Goal: Information Seeking & Learning: Learn about a topic

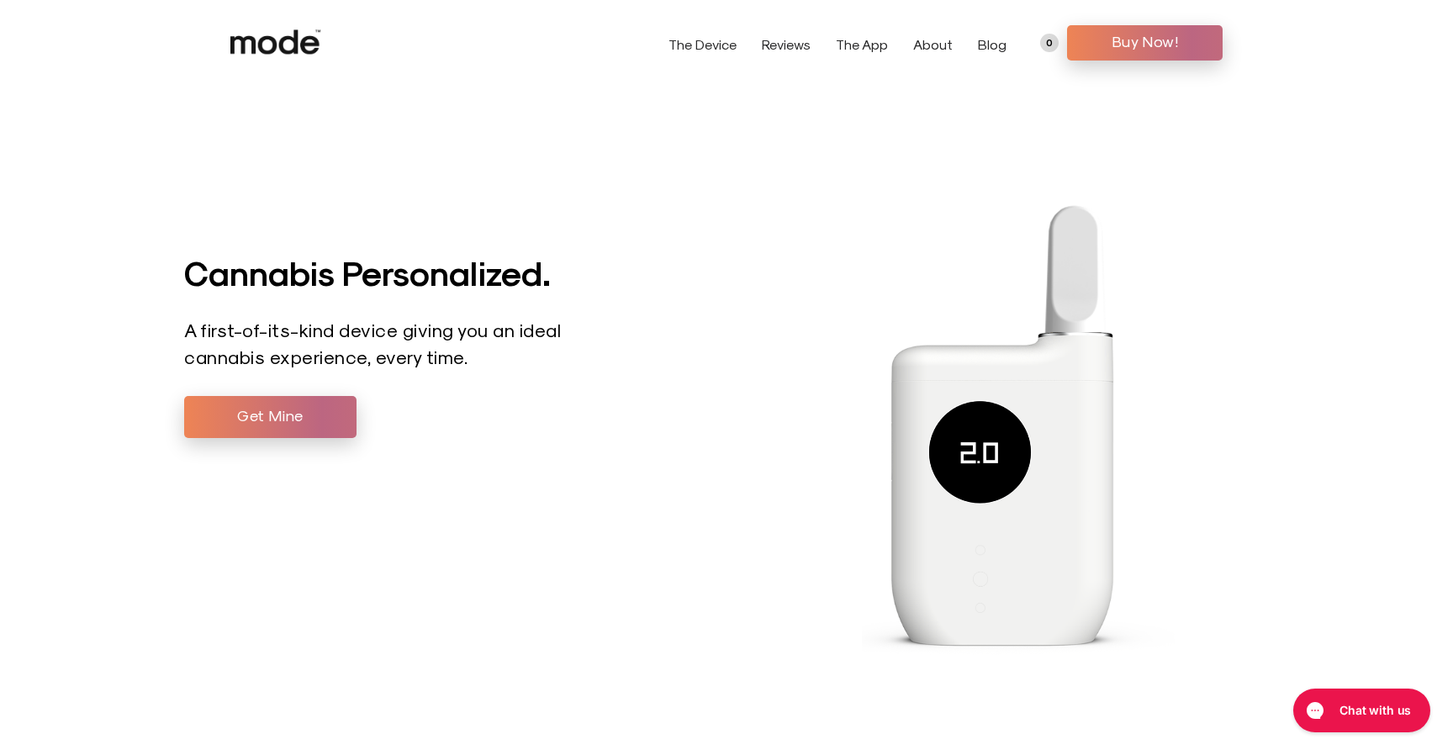
click at [712, 46] on link "The Device" at bounding box center [703, 44] width 68 height 16
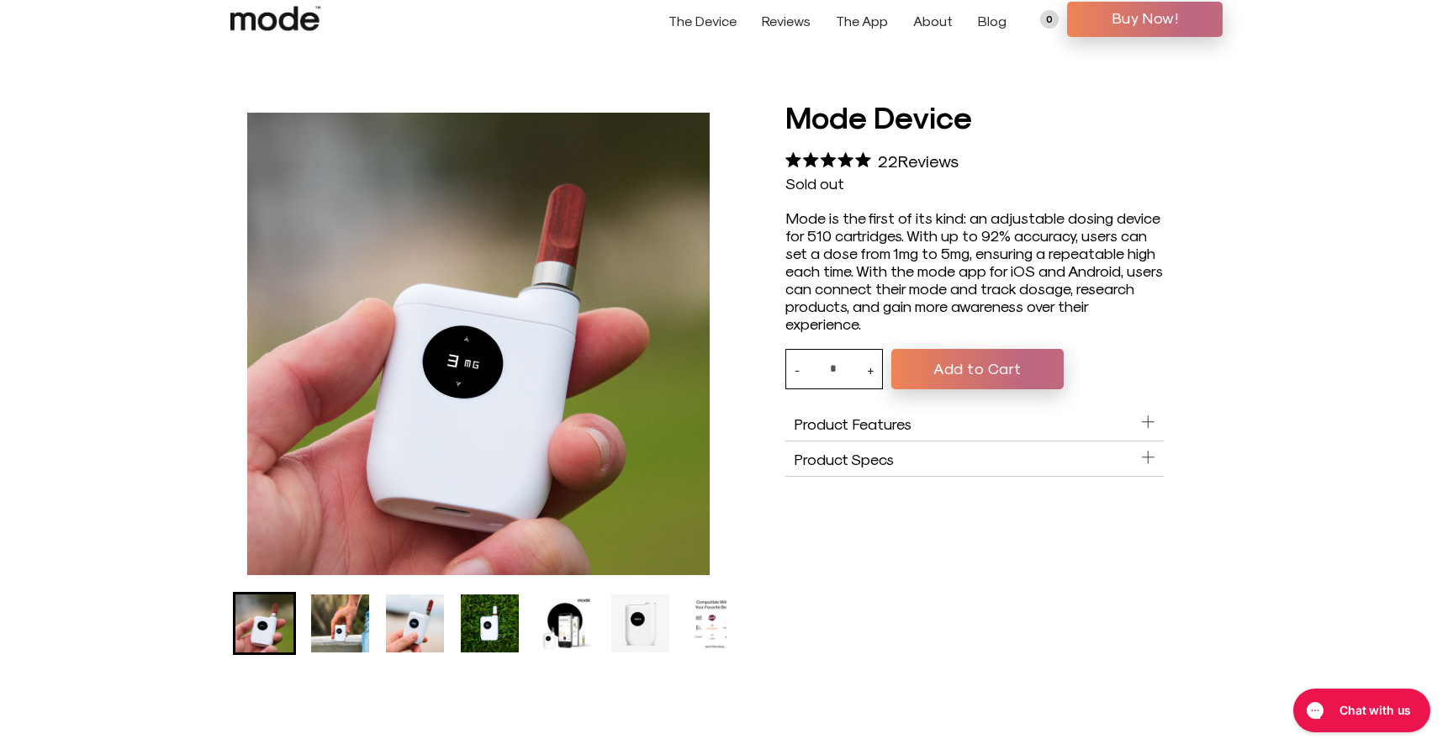
scroll to position [5, 0]
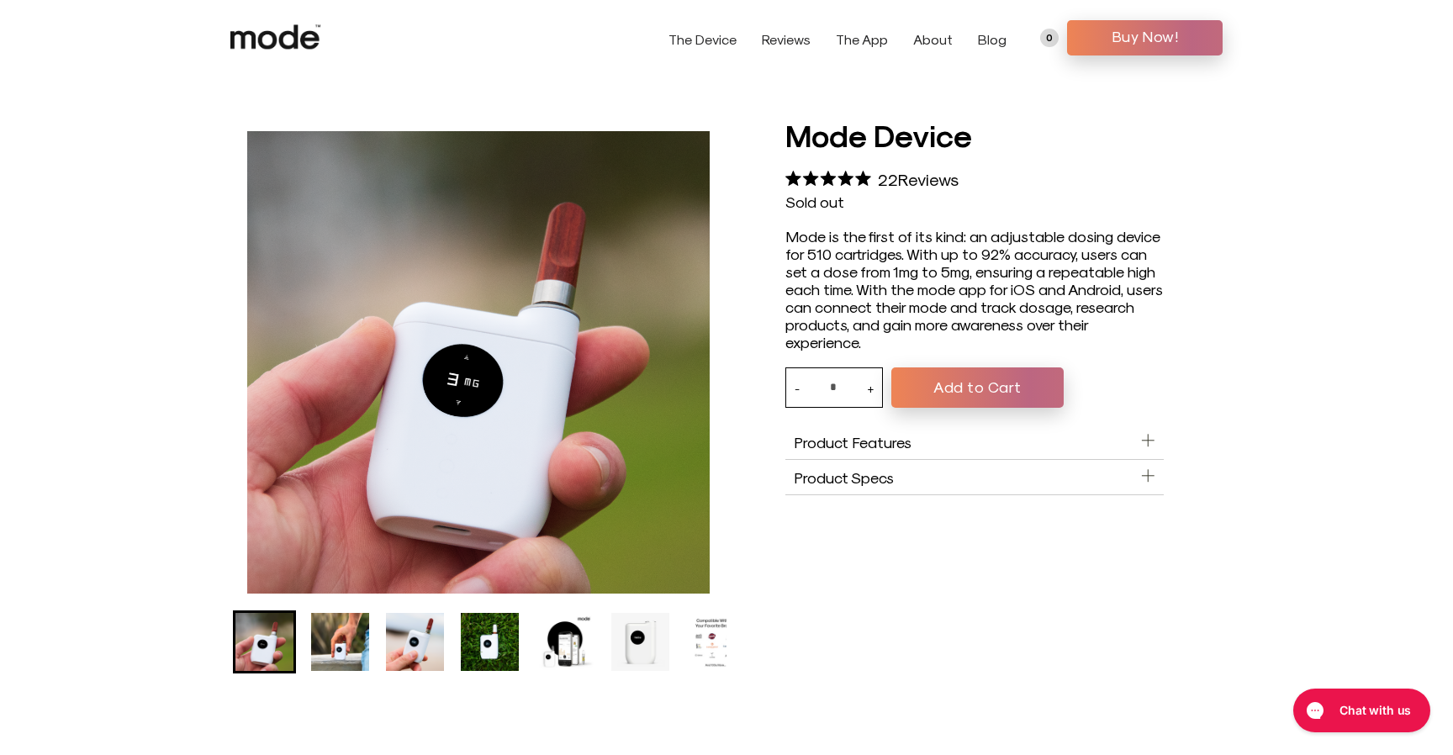
click at [390, 651] on img "Go to slide 3" at bounding box center [415, 642] width 58 height 58
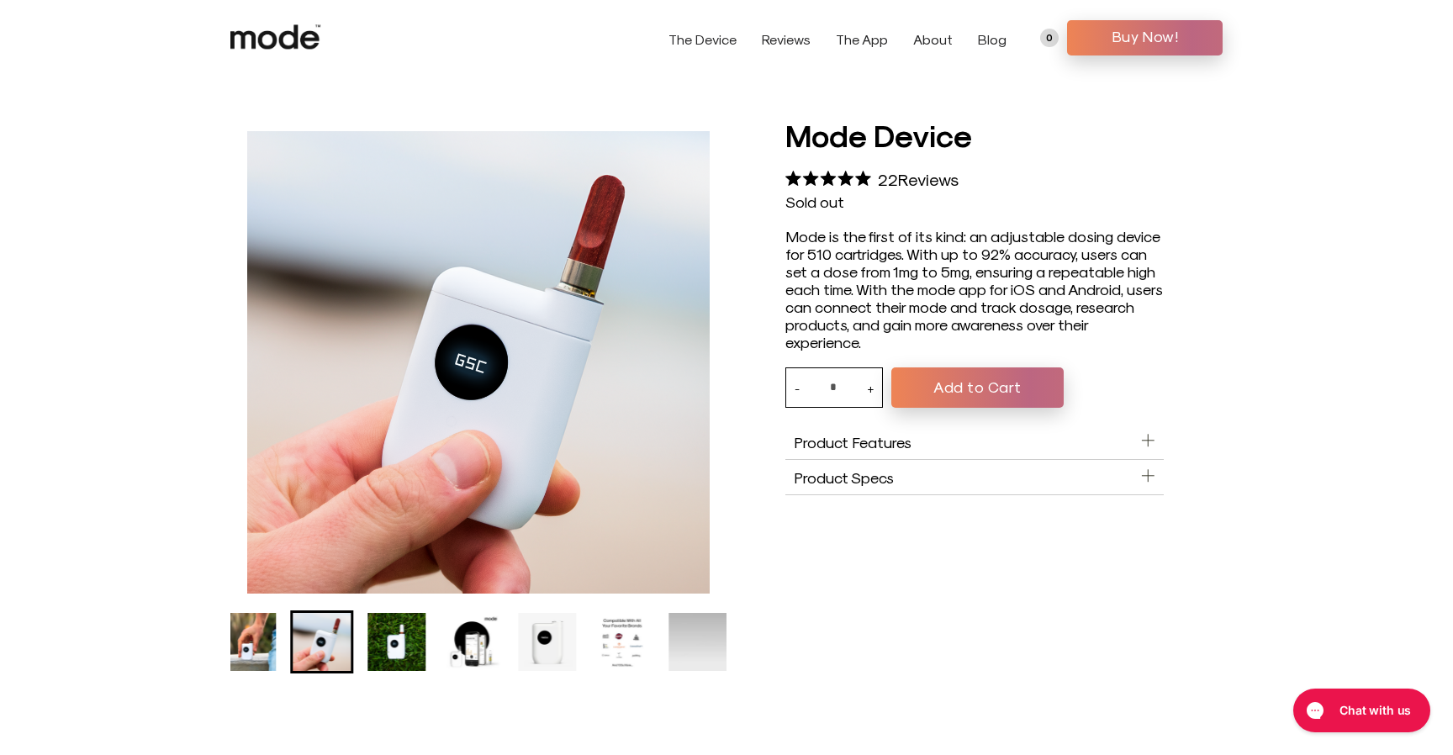
click at [423, 648] on img "Go to slide 4" at bounding box center [397, 642] width 58 height 58
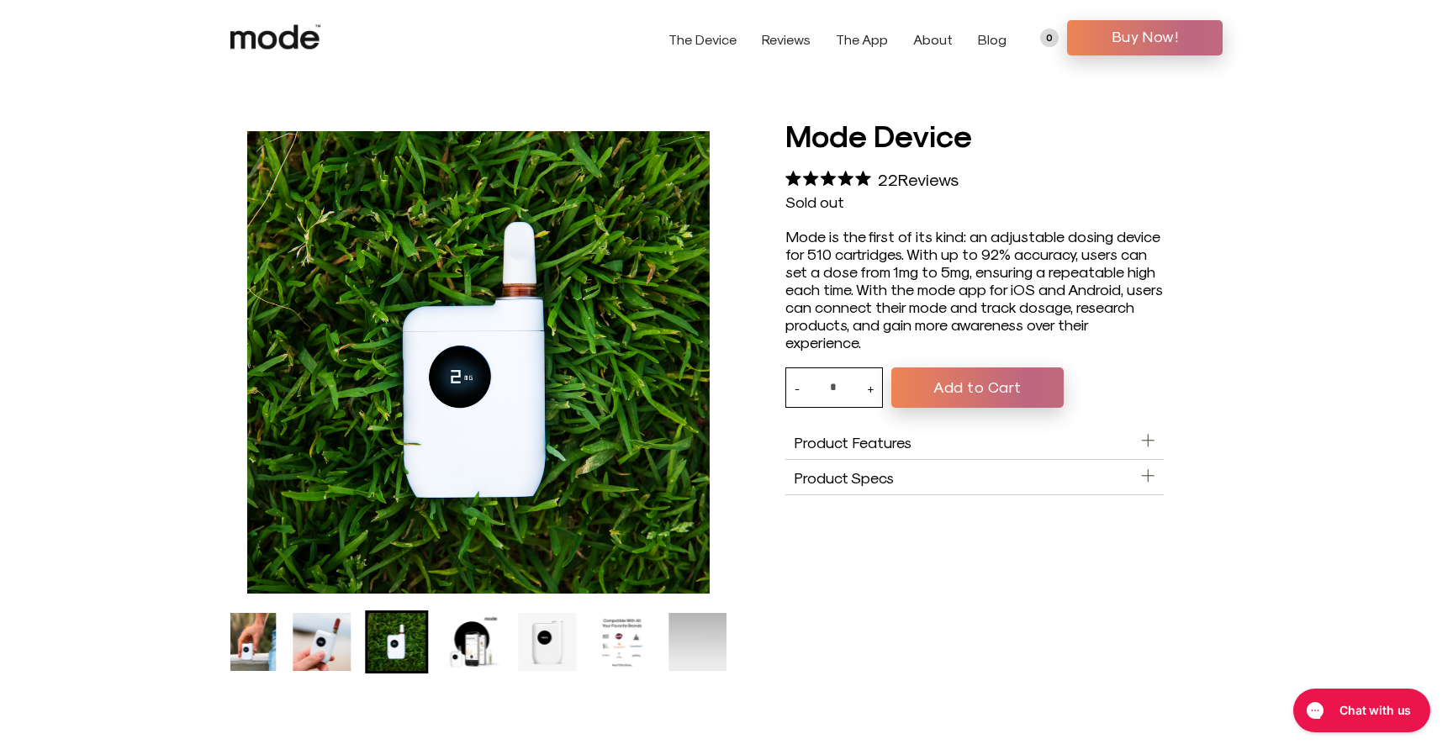
click at [441, 648] on li "Go to slide 5" at bounding box center [472, 642] width 63 height 63
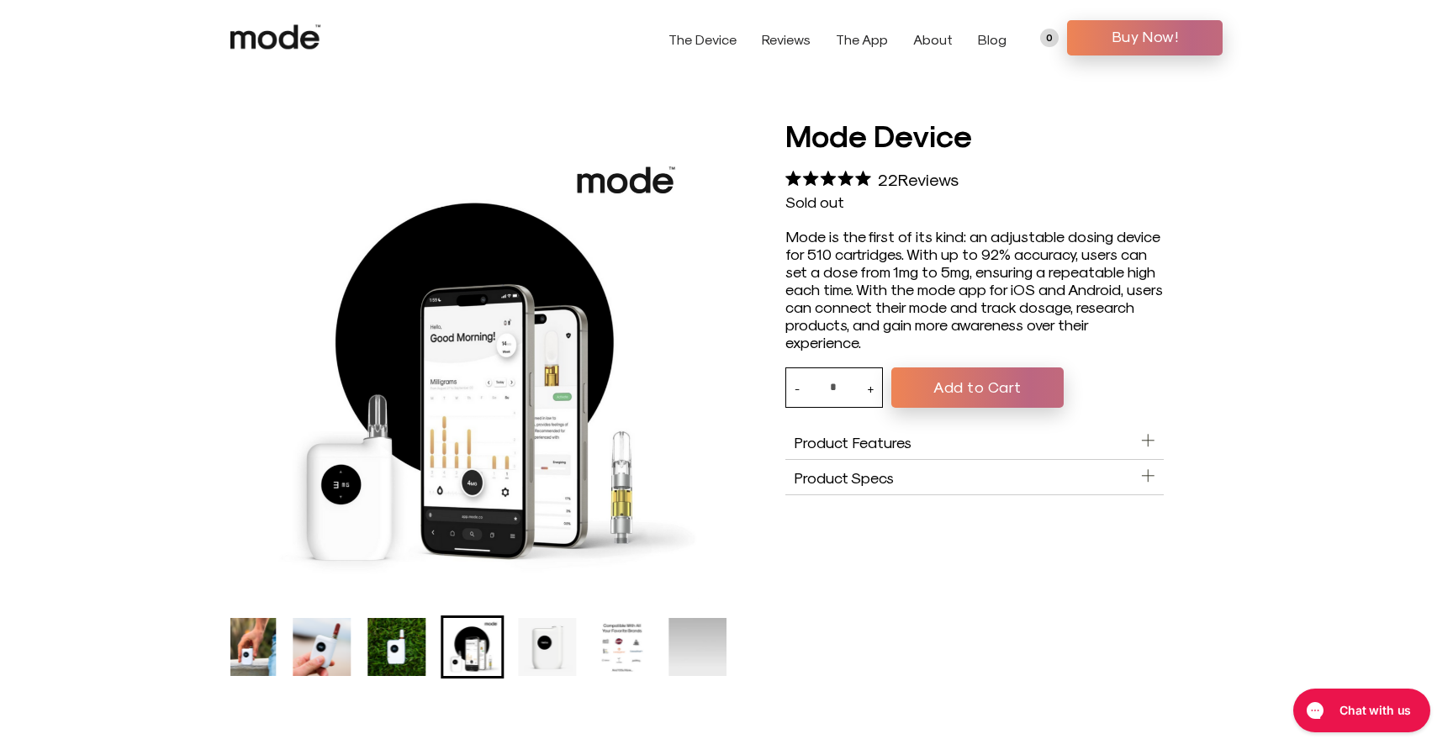
click at [479, 650] on img "Go to slide 5" at bounding box center [472, 647] width 58 height 58
click at [523, 650] on img "Go to slide 6" at bounding box center [547, 647] width 58 height 58
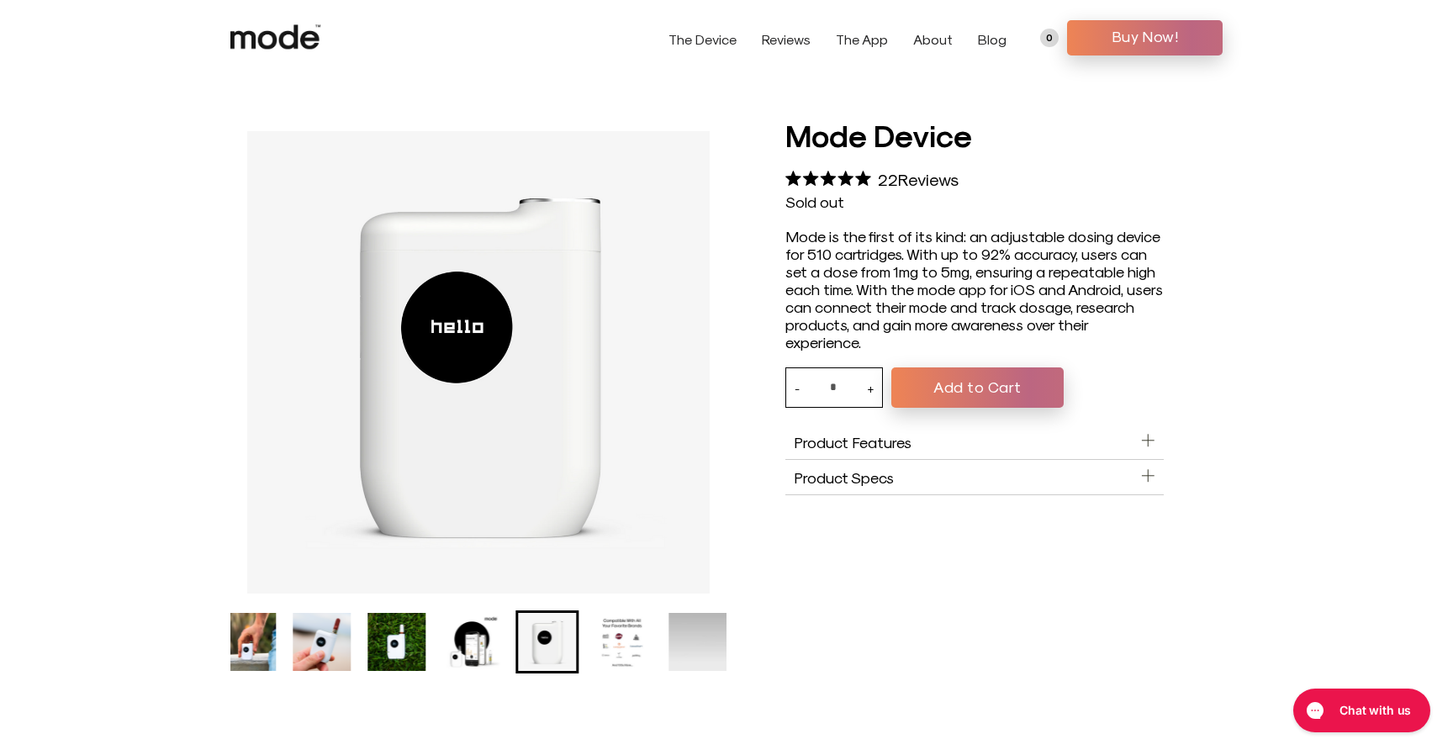
click at [584, 652] on ul "Mode Device product thumbnail" at bounding box center [385, 642] width 496 height 63
click at [657, 652] on div "Mode Device product thumbnail" at bounding box center [478, 642] width 496 height 63
click at [979, 44] on link "Blog" at bounding box center [992, 39] width 29 height 16
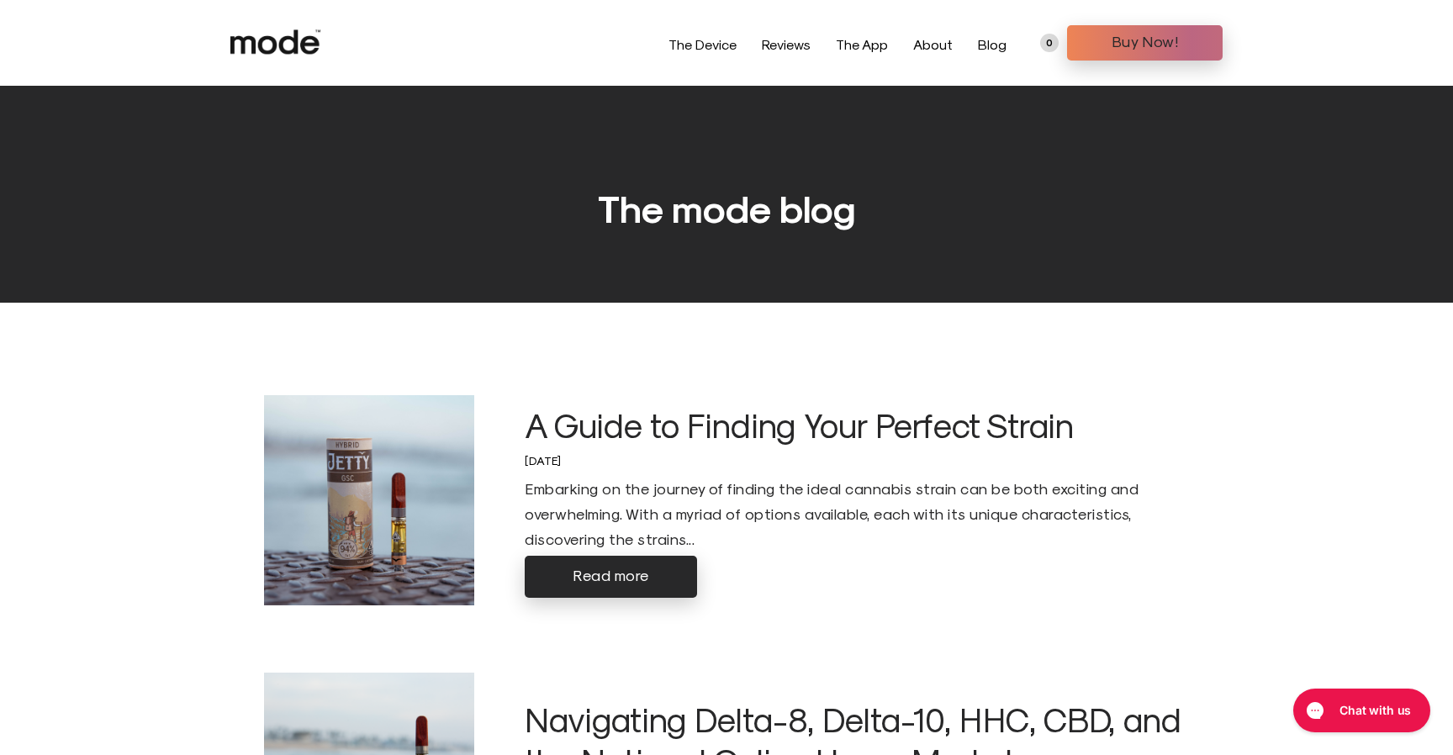
click at [879, 48] on link "The App" at bounding box center [862, 44] width 52 height 16
